Goal: Transaction & Acquisition: Purchase product/service

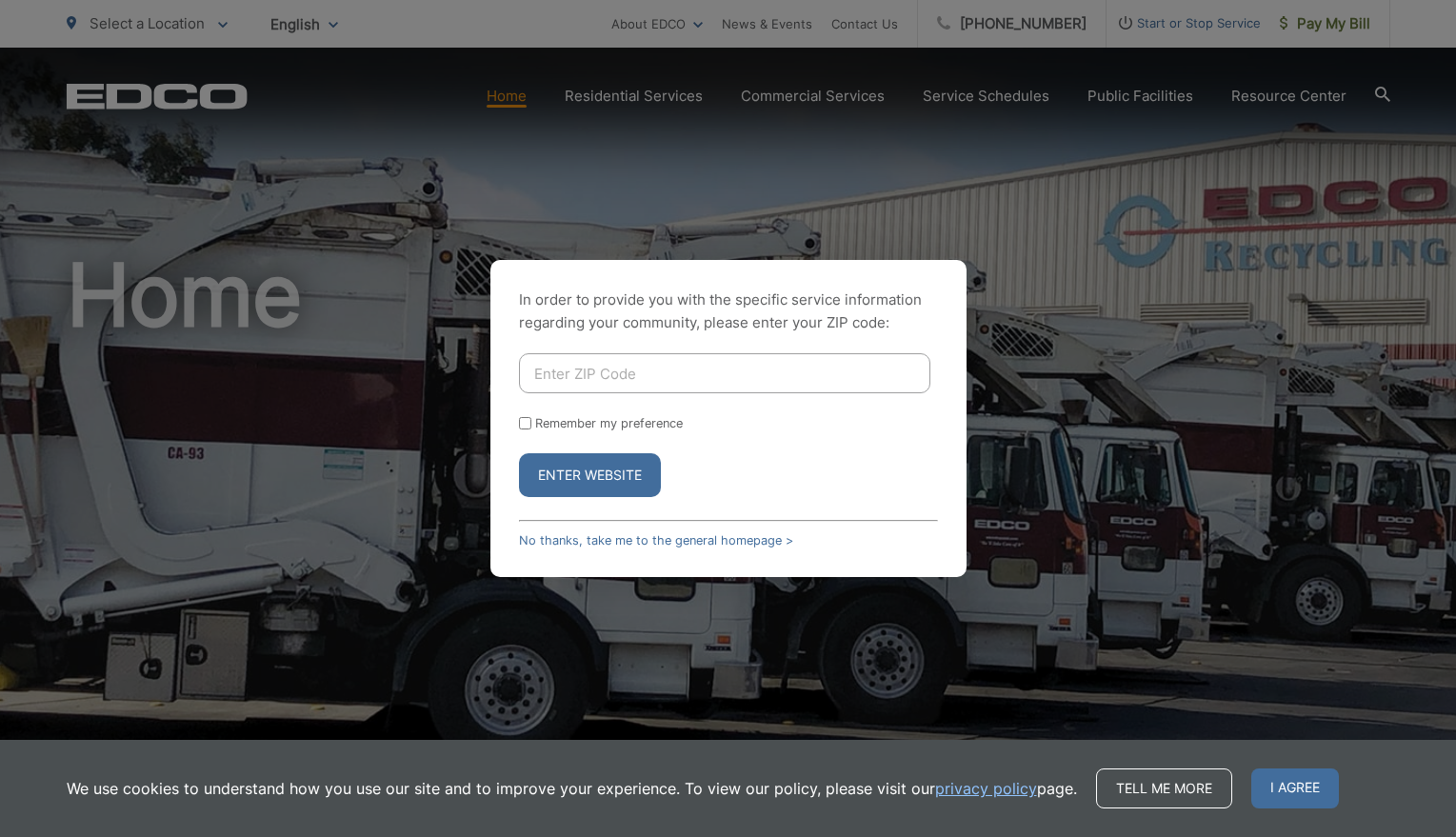
click at [839, 184] on div "In order to provide you with the specific service information regarding your co…" at bounding box center [728, 418] width 1456 height 837
click at [608, 475] on button "Enter Website" at bounding box center [590, 475] width 142 height 44
click at [715, 368] on input "Enter ZIP Code" at bounding box center [725, 373] width 411 height 40
type input "92083"
click at [627, 477] on button "Enter Website" at bounding box center [590, 475] width 142 height 44
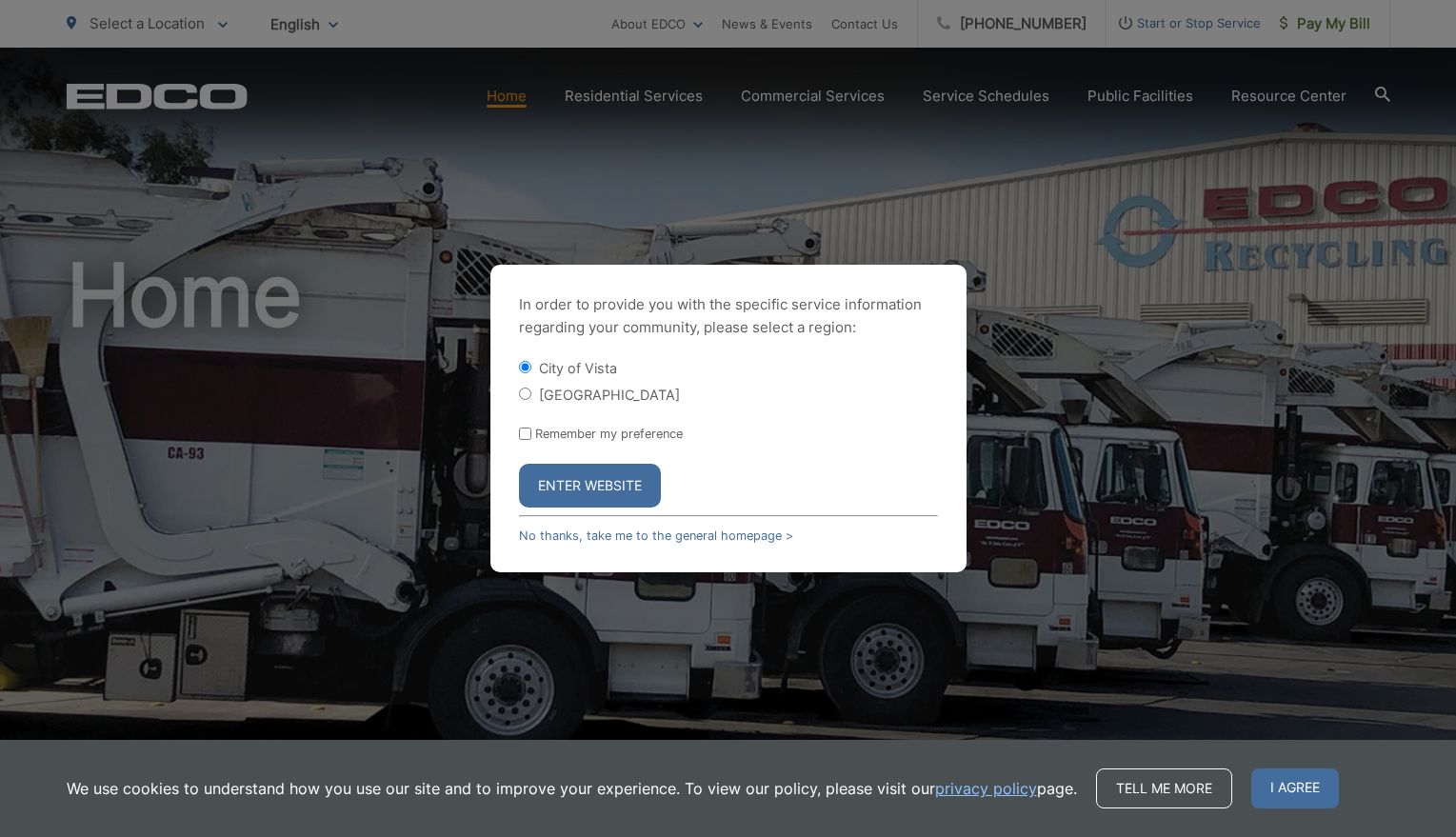
click at [615, 485] on button "Enter Website" at bounding box center [590, 486] width 142 height 44
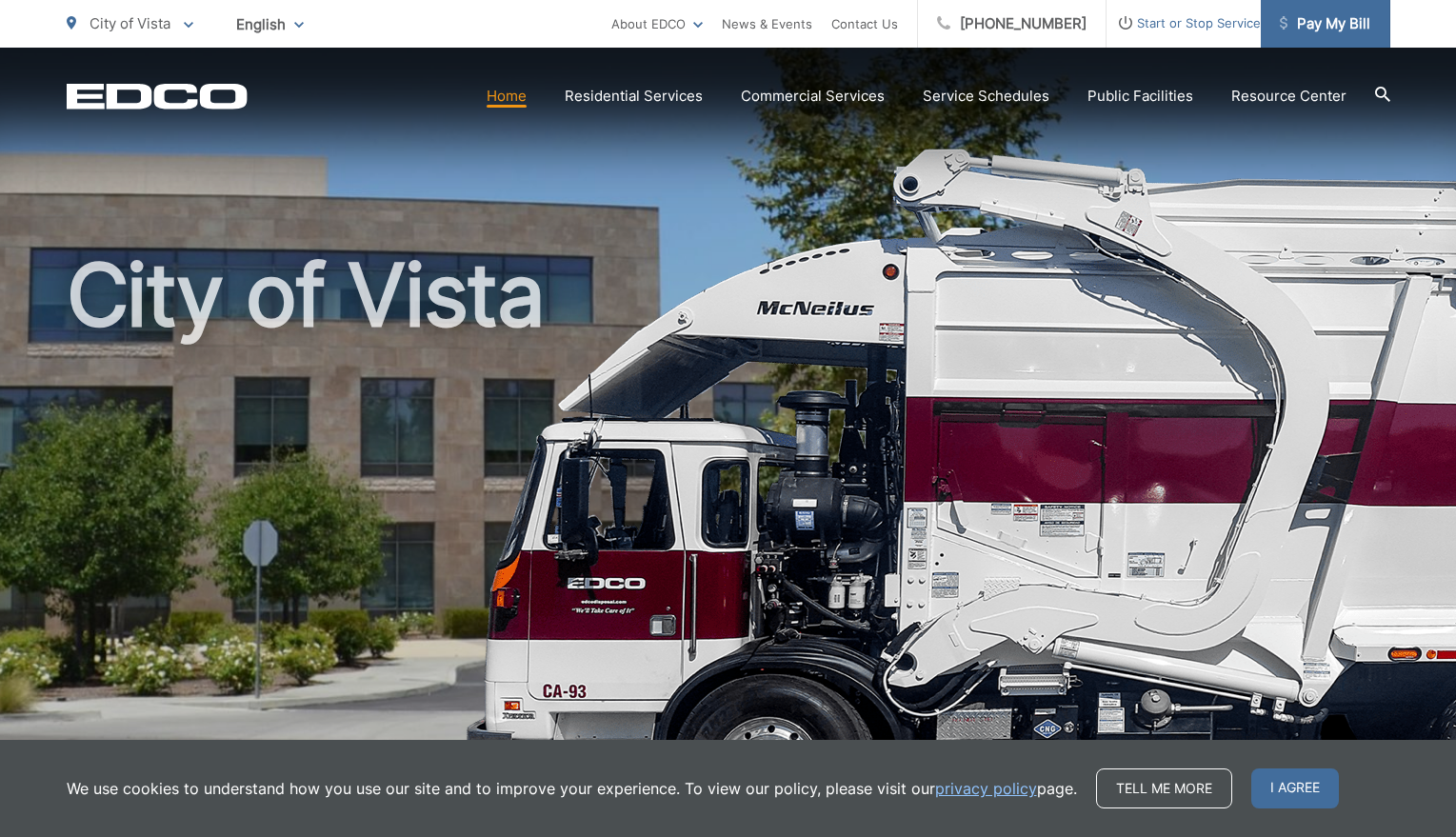
click at [1335, 18] on span "Pay My Bill" at bounding box center [1324, 24] width 90 height 23
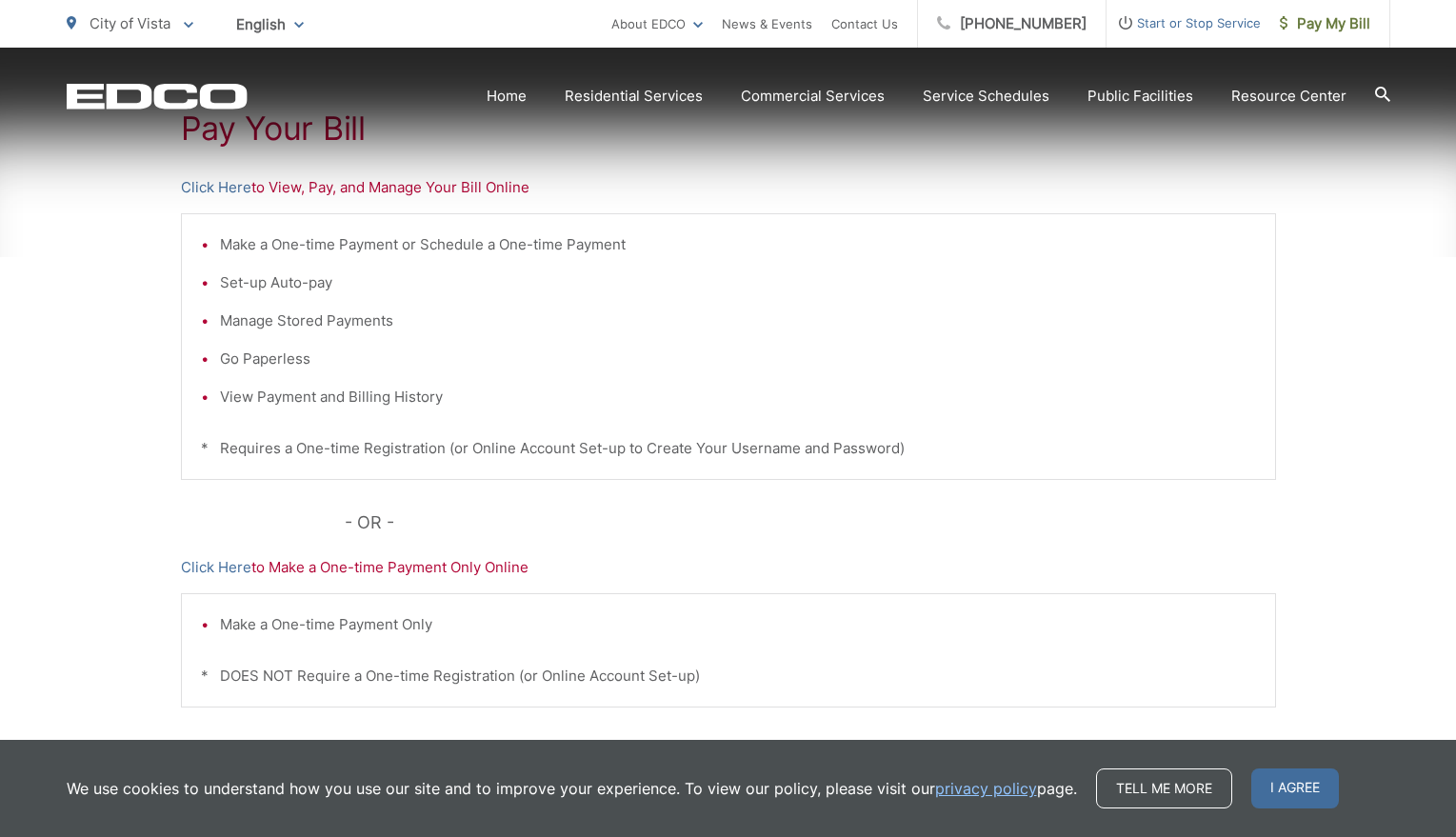
scroll to position [414, 0]
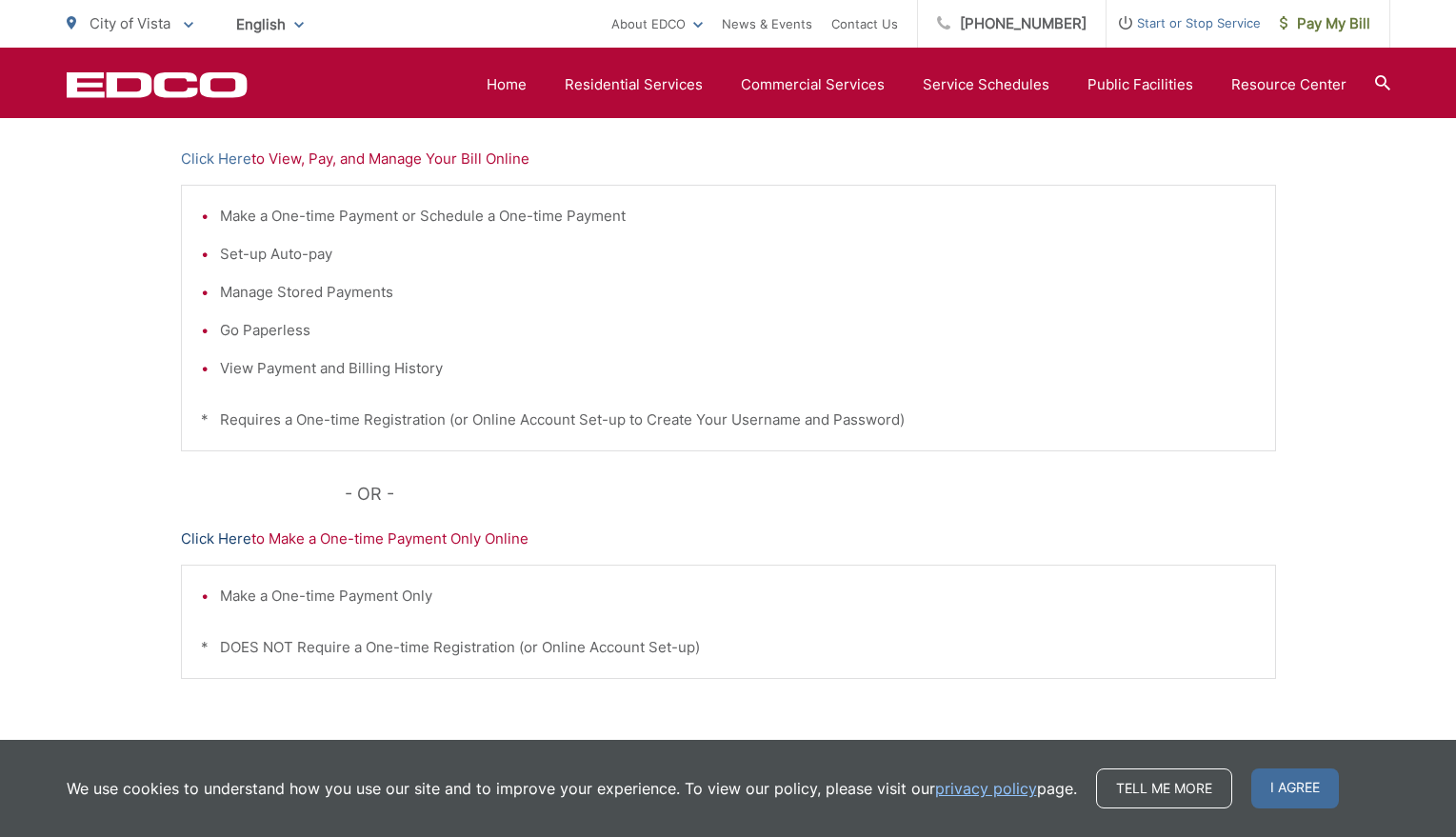
click at [230, 538] on link "Click Here" at bounding box center [216, 538] width 71 height 23
click at [631, 395] on div "Make a One-time Payment or Schedule a One-time Payment Set-up Auto-pay Manage S…" at bounding box center [728, 318] width 1095 height 267
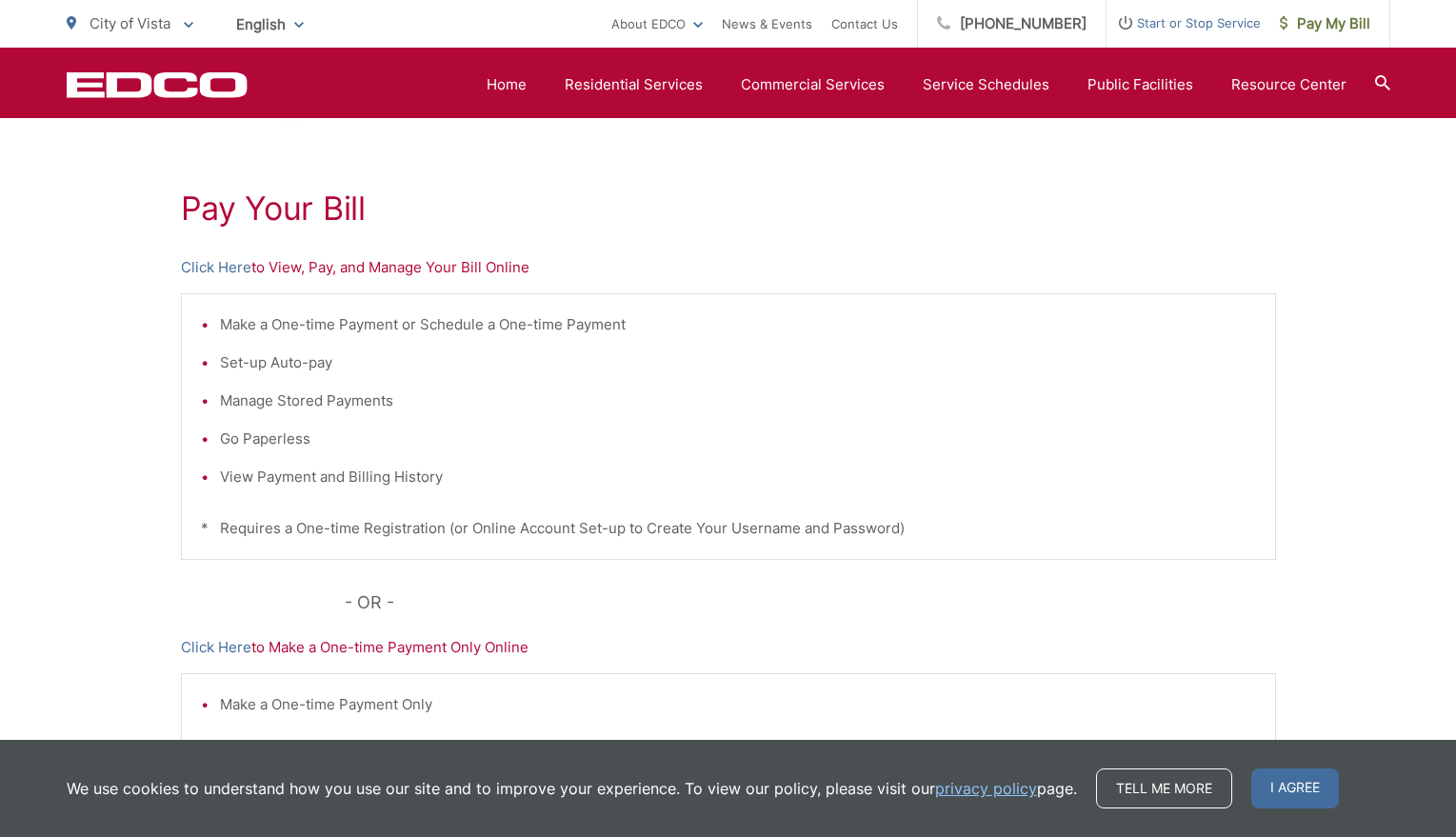
scroll to position [278, 0]
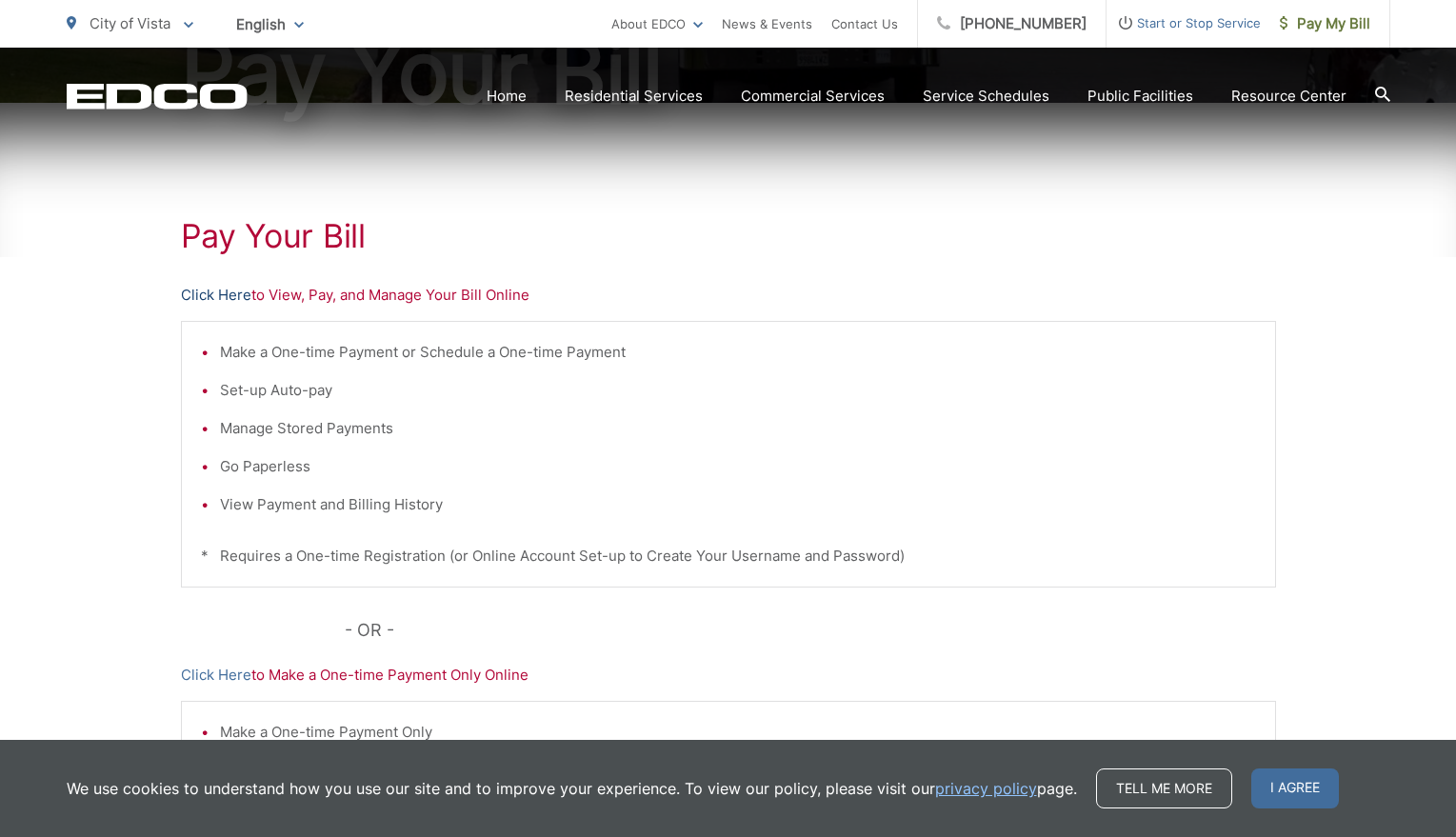
click at [203, 293] on link "Click Here" at bounding box center [216, 295] width 71 height 23
